Goal: Task Accomplishment & Management: Complete application form

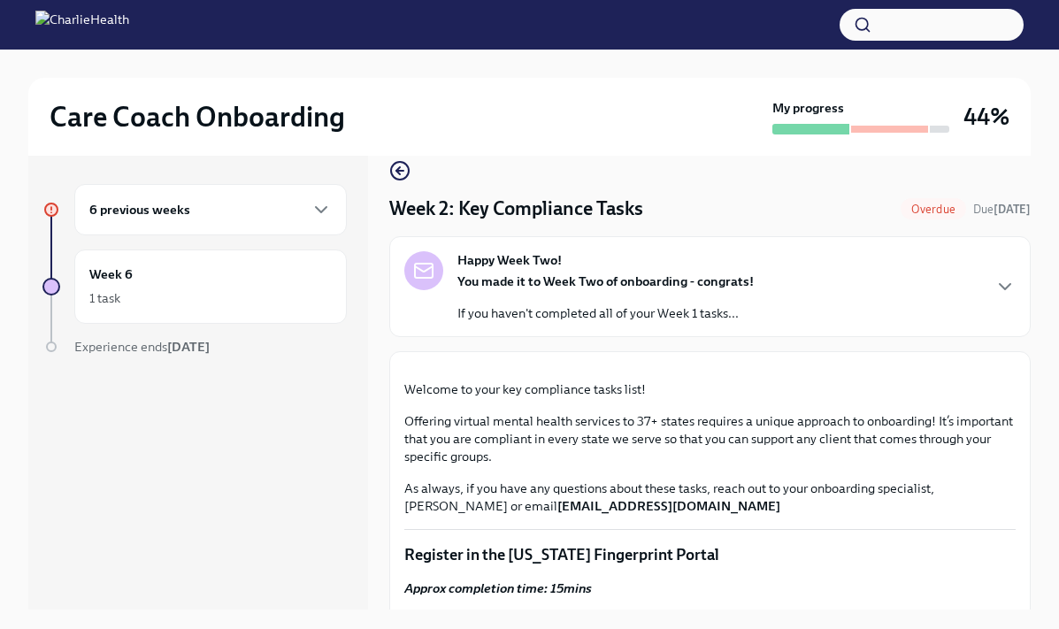
scroll to position [17, 0]
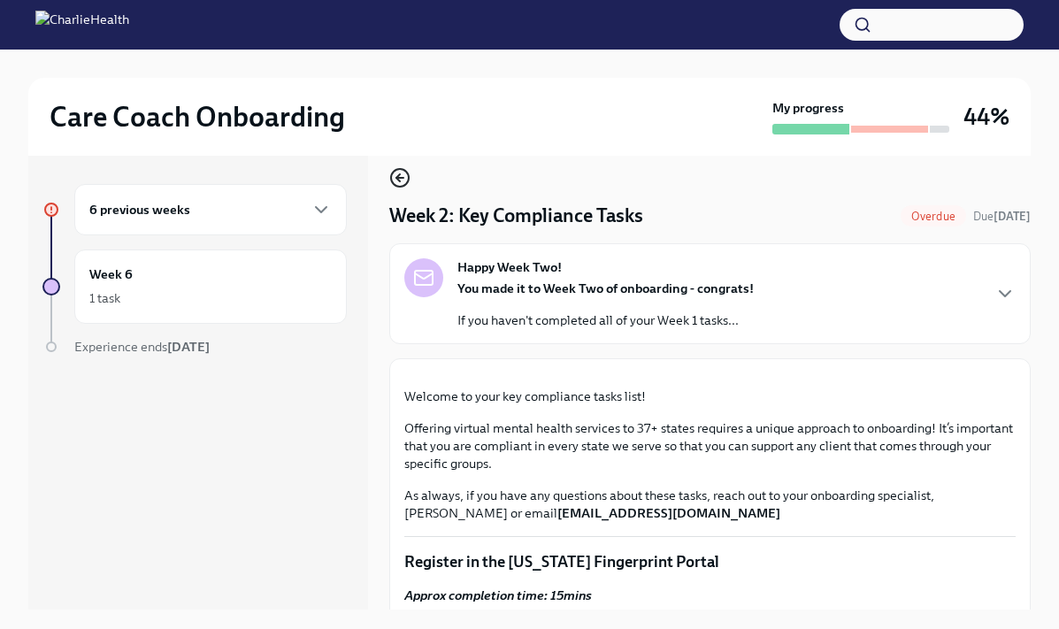
click at [402, 179] on icon "button" at bounding box center [399, 177] width 21 height 21
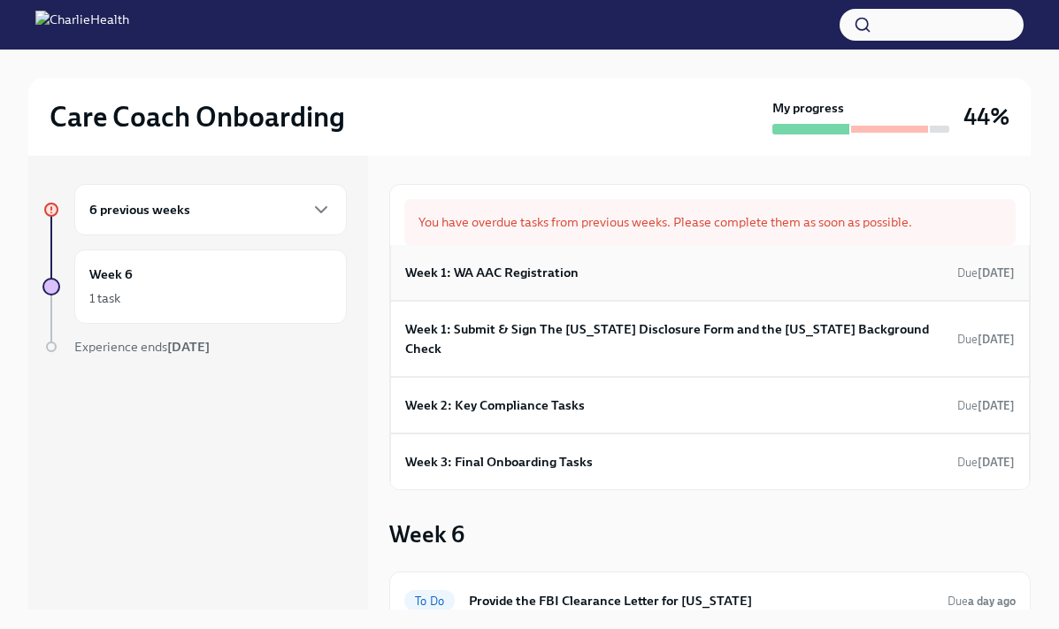
click at [528, 273] on h6 "Week 1: WA AAC Registration" at bounding box center [491, 272] width 173 height 19
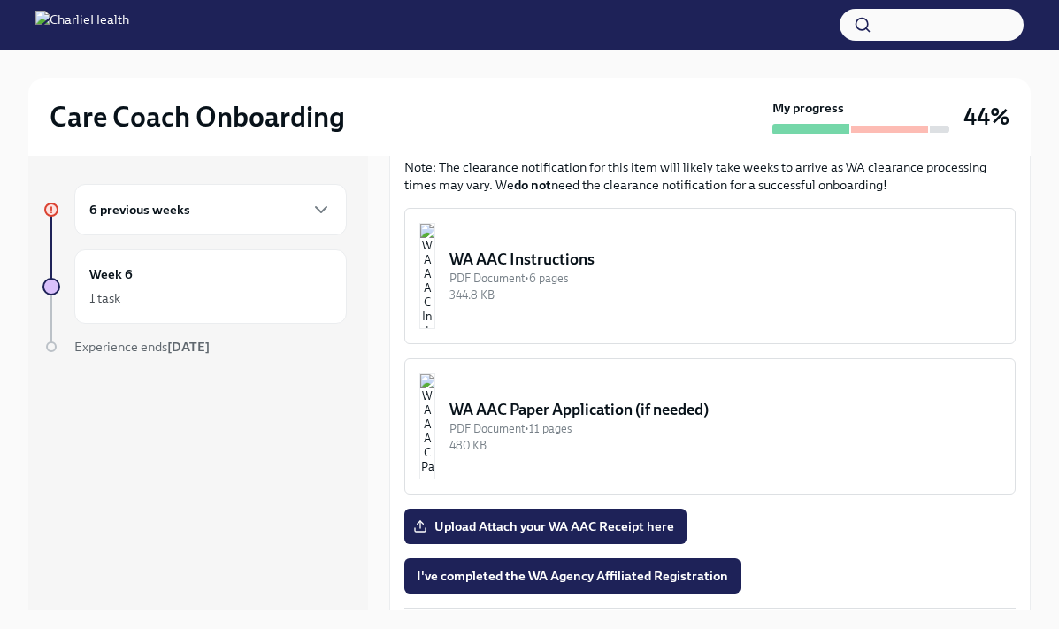
scroll to position [953, 0]
click at [656, 487] on div "Fill Out The [US_STATE] Agency Affiliated Registration Approx completion time: …" at bounding box center [709, 16] width 611 height 1186
click at [655, 567] on span "I've completed the WA Agency Affiliated Registration" at bounding box center [572, 576] width 311 height 18
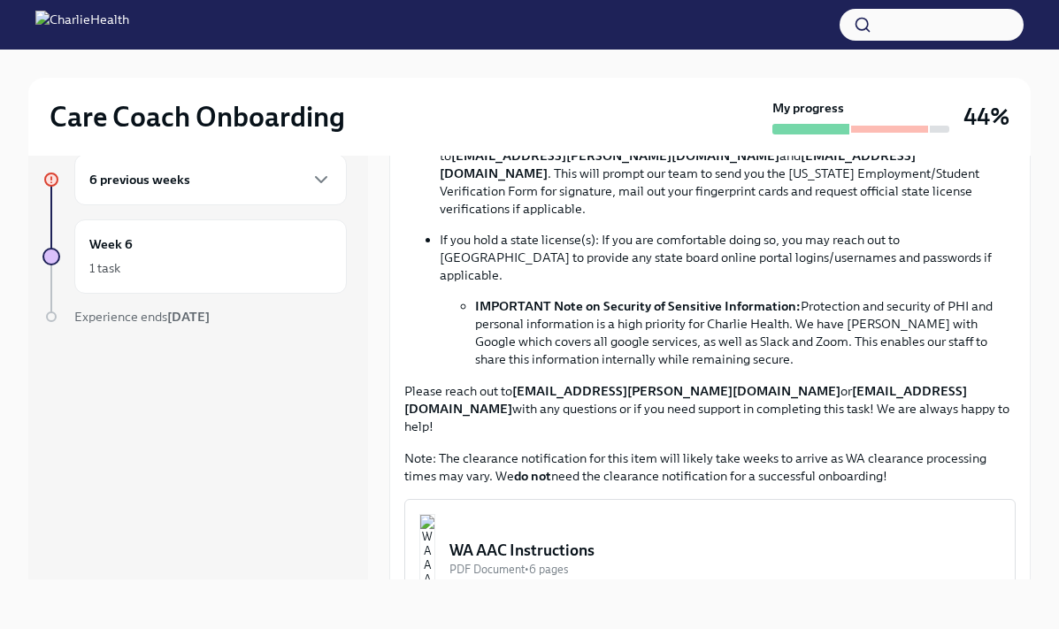
scroll to position [0, 0]
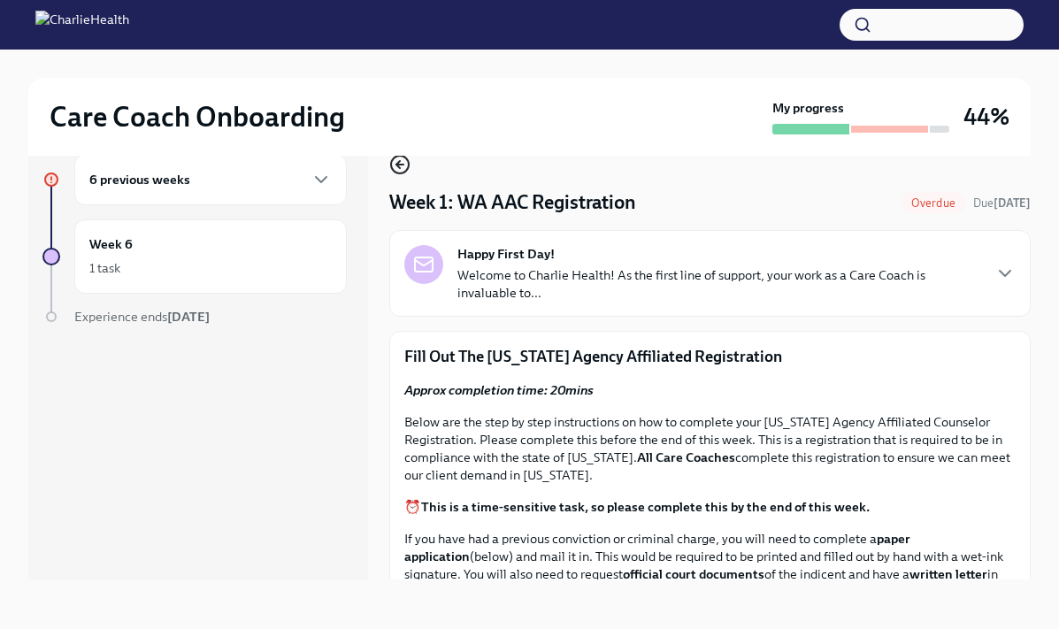
click at [398, 169] on icon "button" at bounding box center [399, 164] width 21 height 21
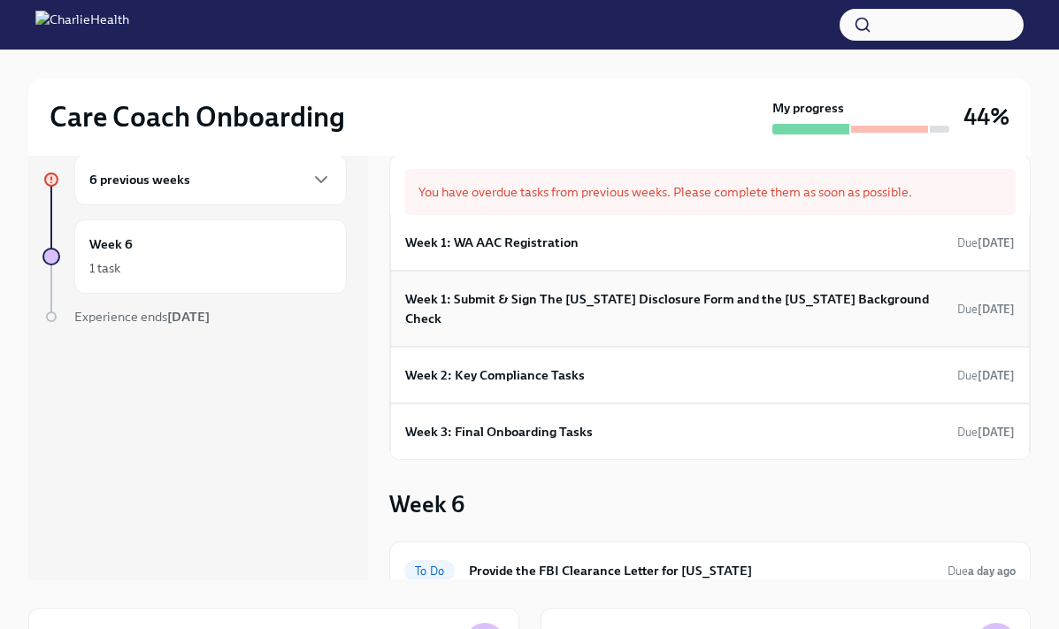
click at [624, 303] on h6 "Week 1: Submit & Sign The [US_STATE] Disclosure Form and the [US_STATE] Backgro…" at bounding box center [677, 308] width 545 height 39
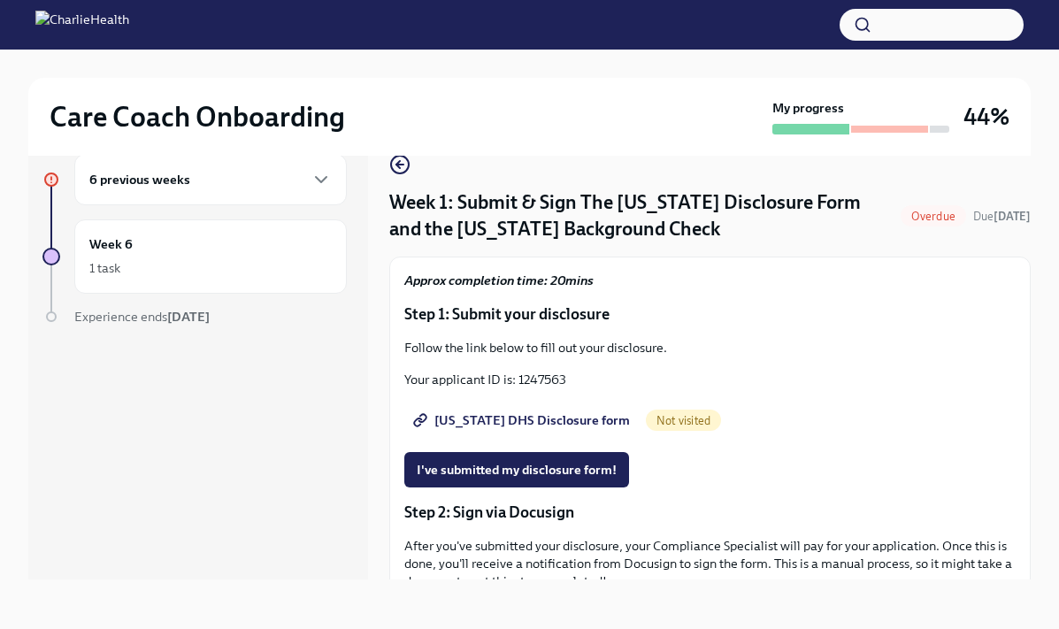
click at [521, 427] on span "[US_STATE] DHS Disclosure form" at bounding box center [523, 420] width 213 height 18
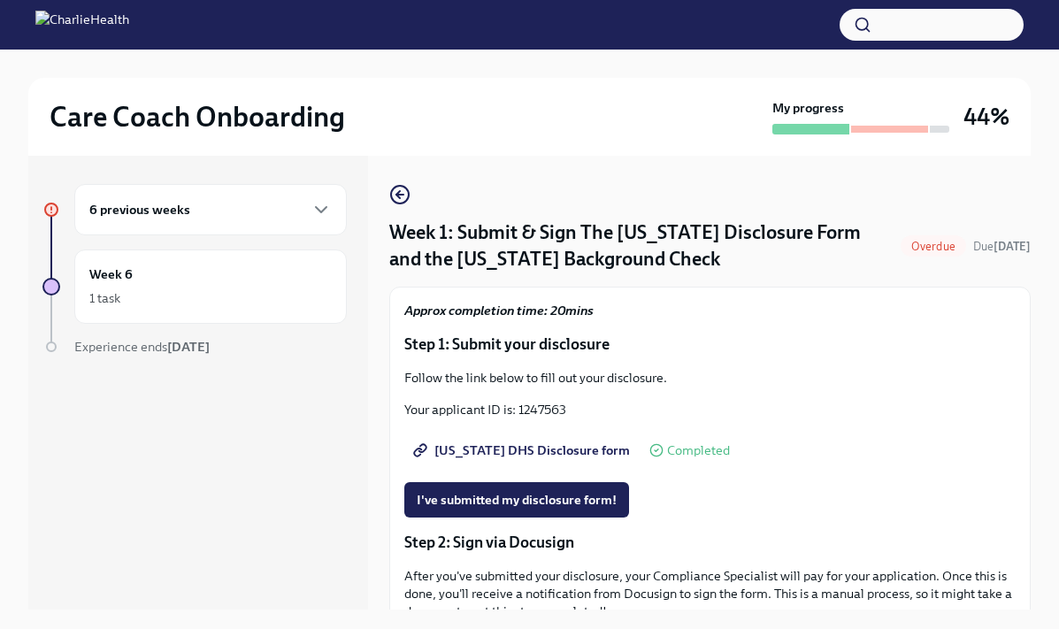
click at [523, 411] on p "Your applicant ID is: 1247563" at bounding box center [709, 410] width 611 height 18
click at [526, 405] on p "Your applicant ID is: 1247563" at bounding box center [709, 410] width 611 height 18
drag, startPoint x: 524, startPoint y: 409, endPoint x: 563, endPoint y: 405, distance: 39.1
click at [563, 405] on p "Your applicant ID is: 1247563" at bounding box center [709, 410] width 611 height 18
click at [596, 395] on div "Follow the link below to fill out your disclosure. Your applicant ID is: 1247563" at bounding box center [709, 394] width 611 height 50
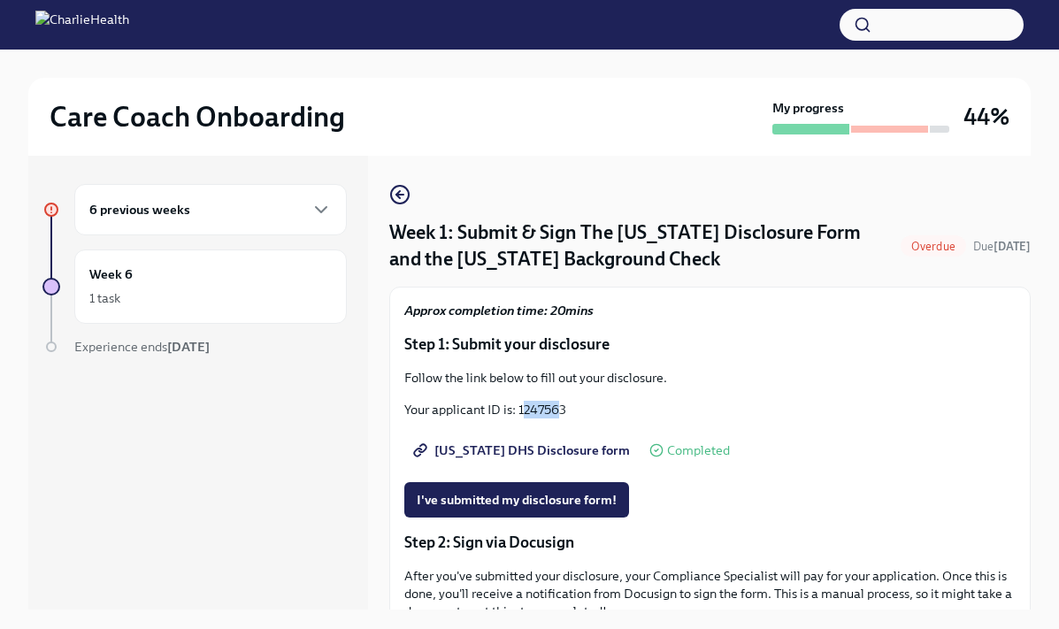
drag, startPoint x: 522, startPoint y: 412, endPoint x: 557, endPoint y: 410, distance: 35.5
click at [557, 410] on p "Your applicant ID is: 1247563" at bounding box center [709, 410] width 611 height 18
click at [586, 409] on p "Your applicant ID is: 1247563" at bounding box center [709, 410] width 611 height 18
drag, startPoint x: 518, startPoint y: 411, endPoint x: 573, endPoint y: 406, distance: 56.0
click at [573, 408] on p "Your applicant ID is: 1247563" at bounding box center [709, 410] width 611 height 18
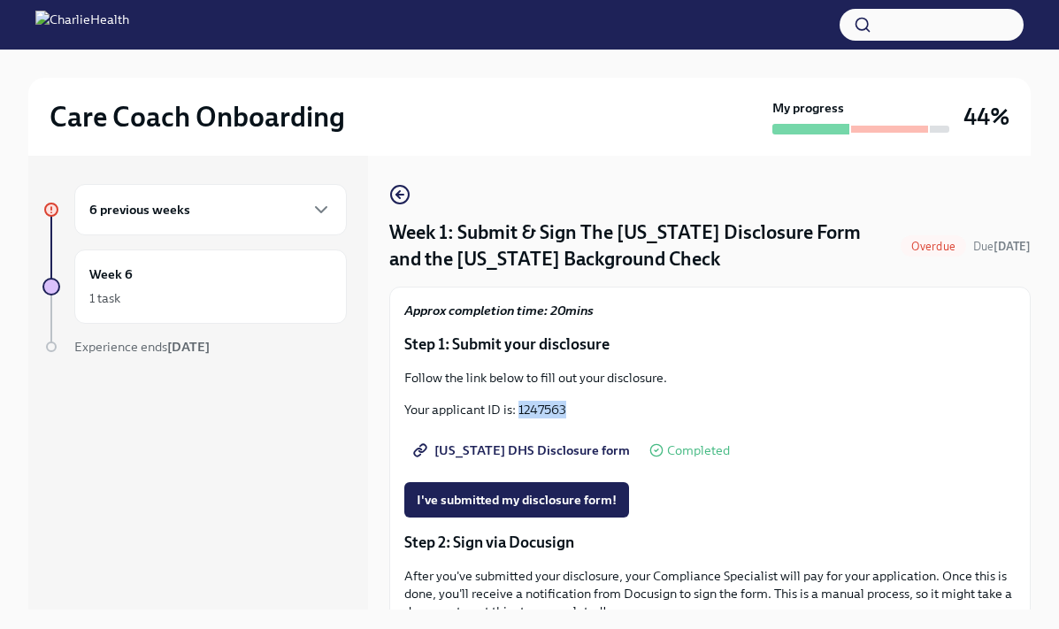
click at [546, 408] on p "Your applicant ID is: 1247563" at bounding box center [709, 410] width 611 height 18
click at [506, 450] on span "[US_STATE] DHS Disclosure form" at bounding box center [523, 451] width 213 height 18
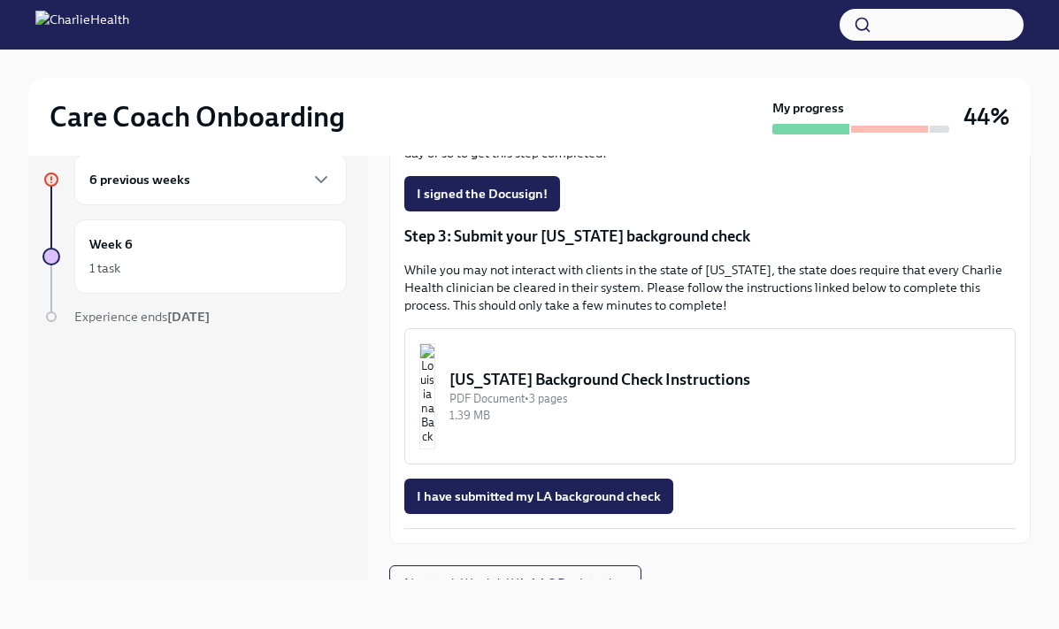
scroll to position [431, 0]
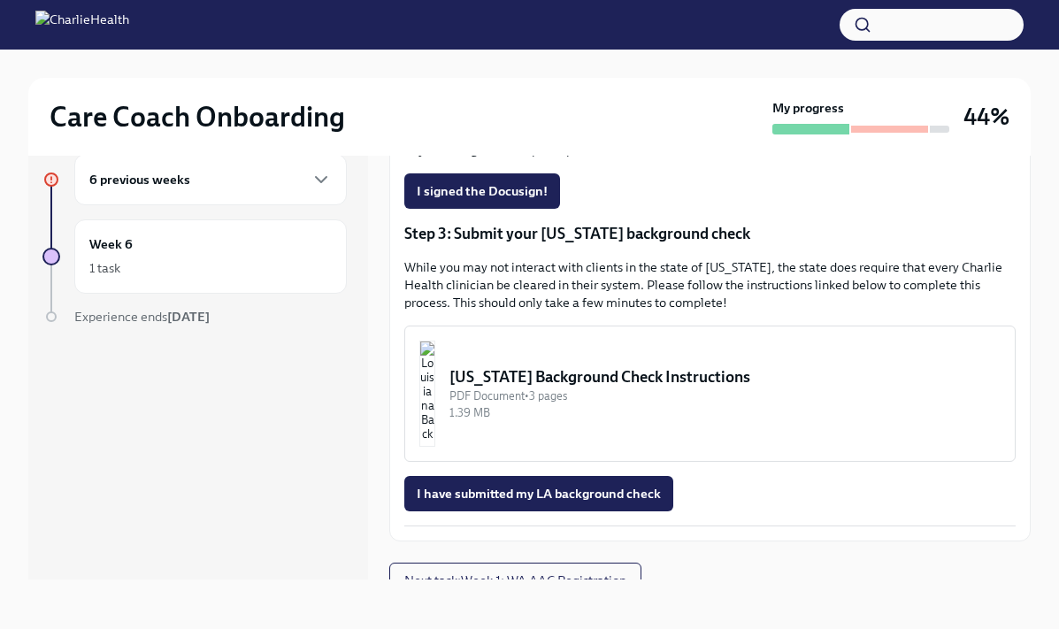
click at [605, 403] on div "PDF Document • 3 pages" at bounding box center [724, 396] width 551 height 17
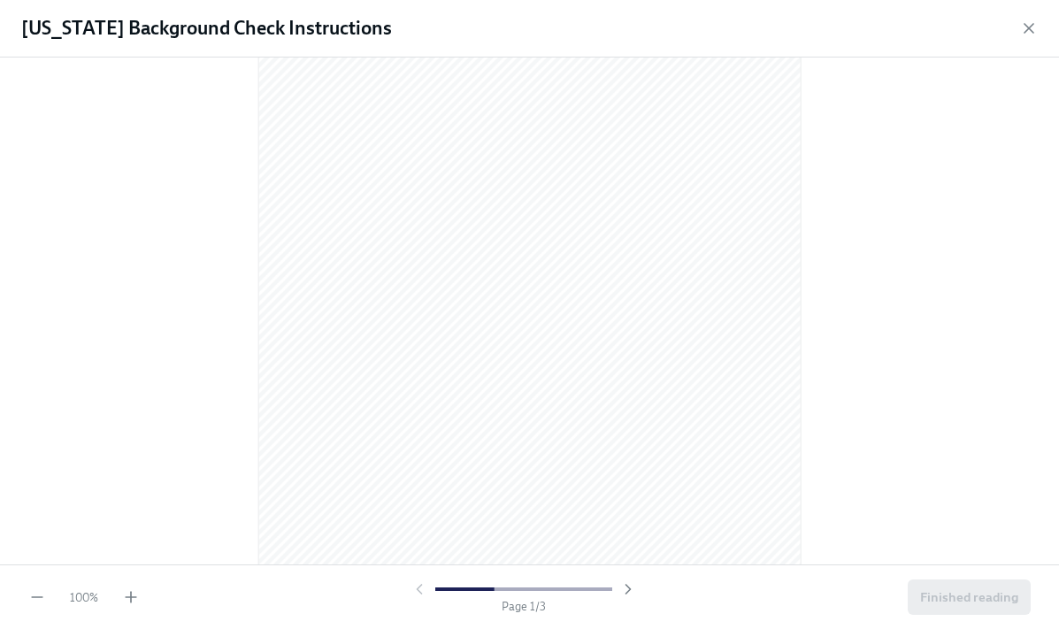
scroll to position [0, 0]
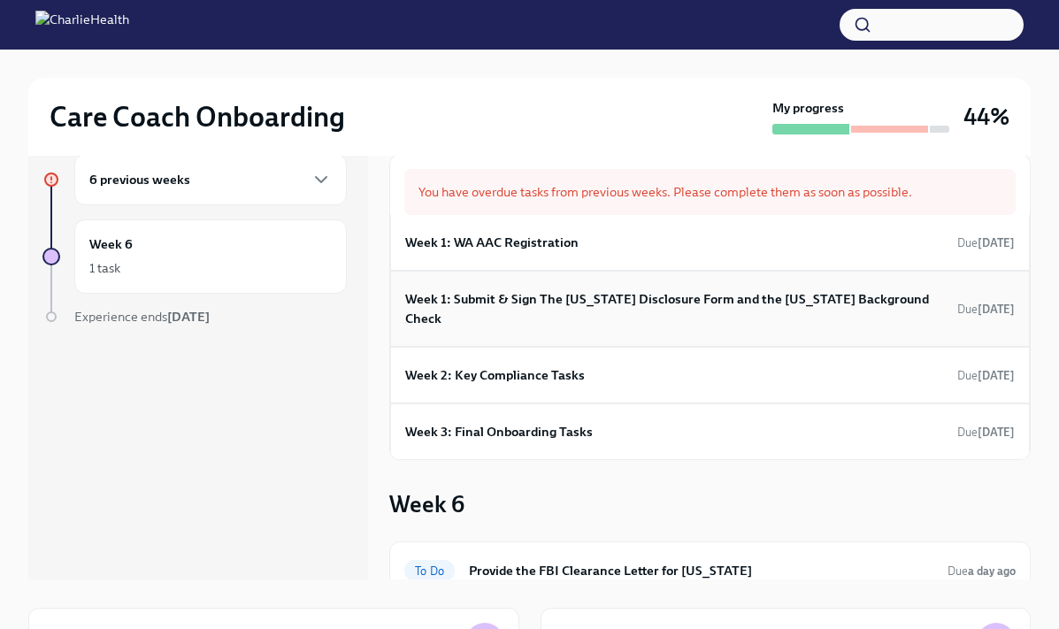
click at [580, 301] on h6 "Week 1: Submit & Sign The [US_STATE] Disclosure Form and the [US_STATE] Backgro…" at bounding box center [677, 308] width 545 height 39
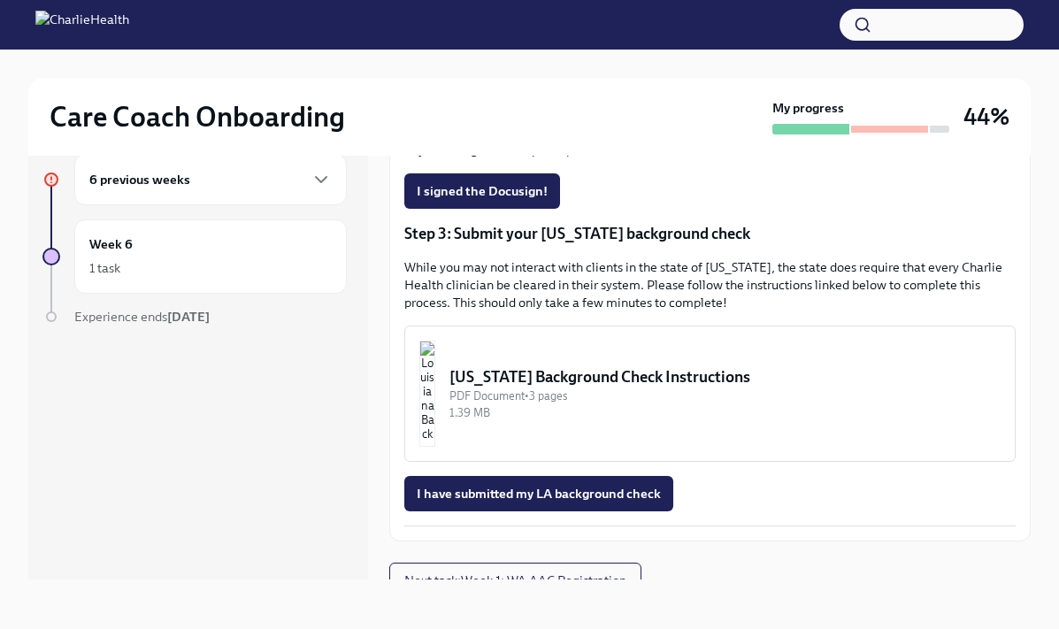
scroll to position [444, 0]
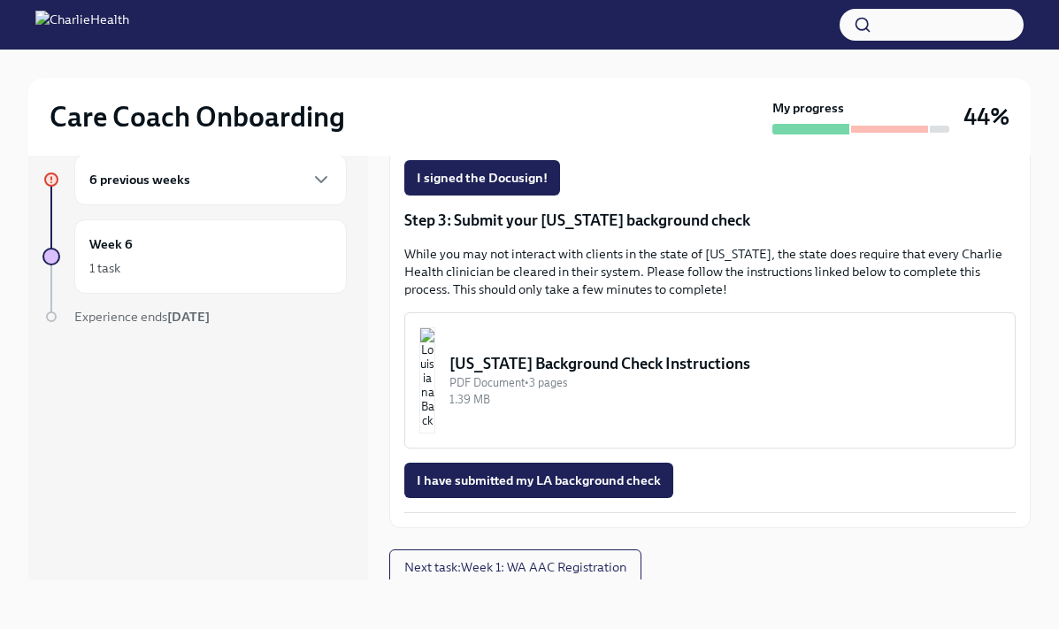
click at [663, 386] on div "PDF Document • 3 pages" at bounding box center [724, 382] width 551 height 17
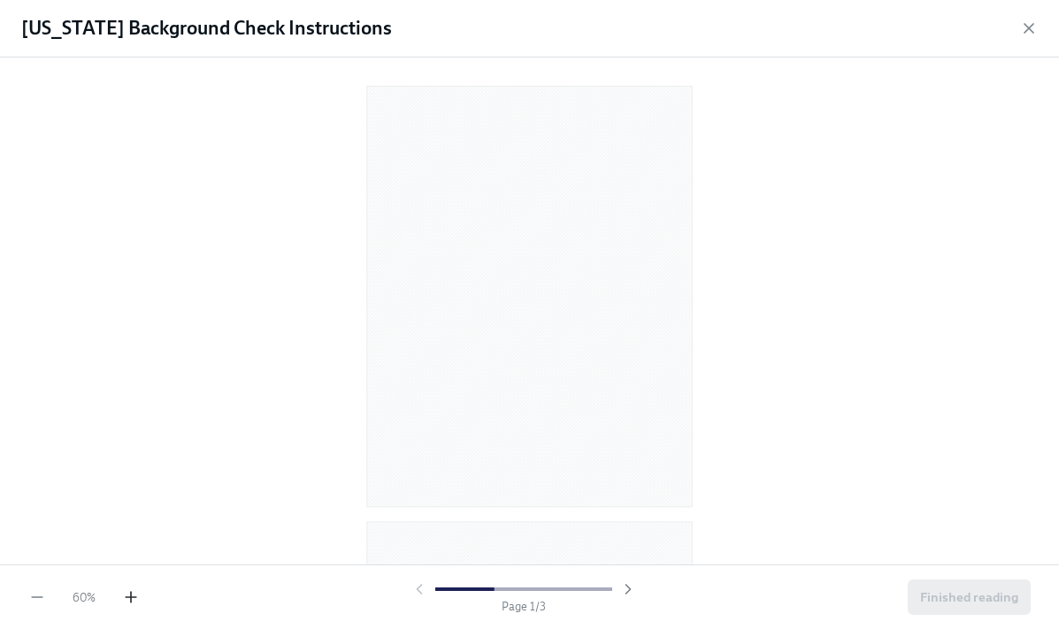
click at [130, 599] on icon "button" at bounding box center [131, 597] width 18 height 18
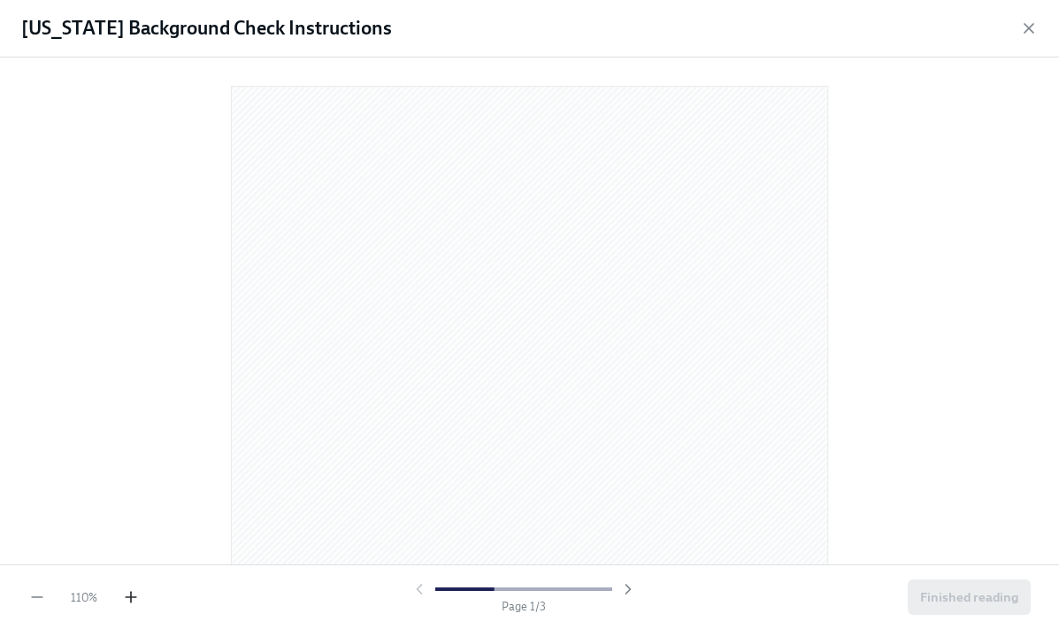
click at [130, 599] on icon "button" at bounding box center [131, 597] width 18 height 18
click at [131, 598] on icon "button" at bounding box center [131, 597] width 0 height 11
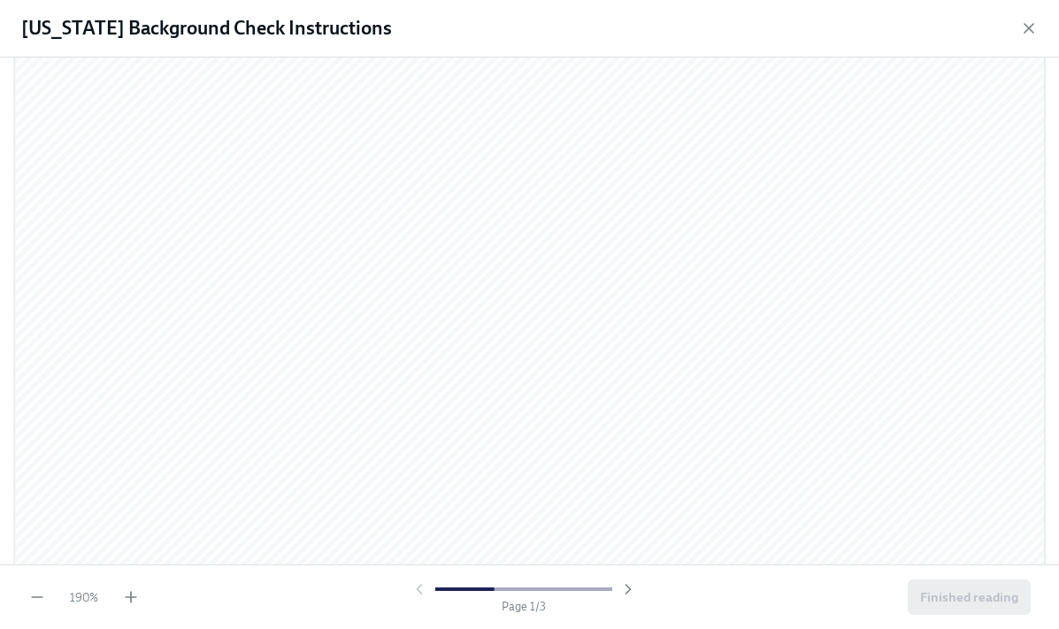
scroll to position [0, 0]
